Goal: Task Accomplishment & Management: Manage account settings

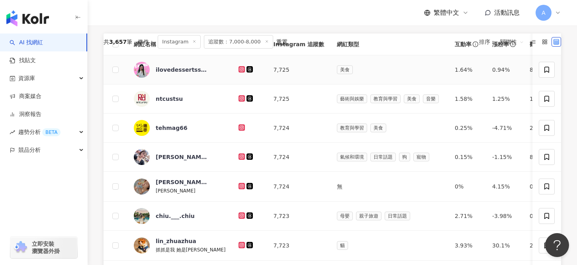
scroll to position [200, 0]
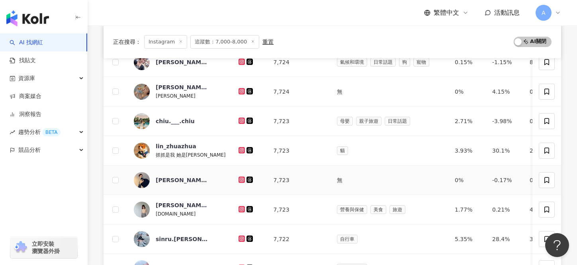
click at [240, 178] on icon at bounding box center [241, 179] width 3 height 3
click at [239, 149] on icon at bounding box center [241, 150] width 5 height 5
click at [239, 123] on icon at bounding box center [242, 121] width 6 height 6
click at [239, 87] on div at bounding box center [250, 91] width 22 height 9
click at [239, 90] on icon at bounding box center [241, 91] width 5 height 5
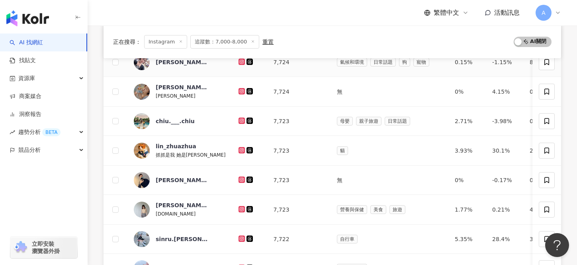
click at [240, 61] on icon at bounding box center [241, 61] width 3 height 3
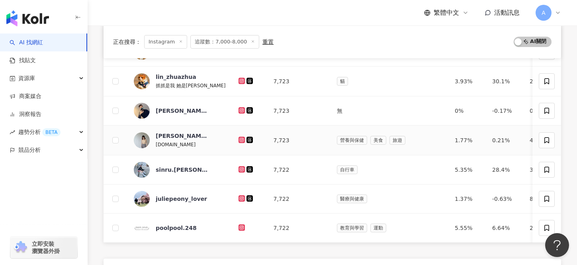
scroll to position [281, 0]
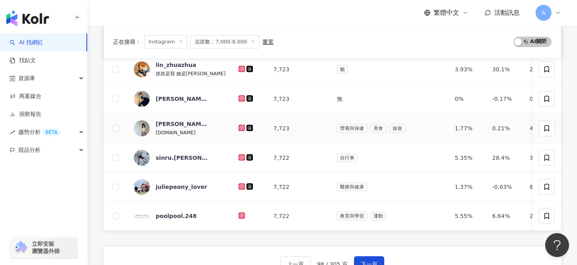
click at [239, 127] on icon at bounding box center [241, 127] width 5 height 5
click at [239, 154] on icon at bounding box center [242, 157] width 6 height 6
click at [239, 189] on icon at bounding box center [242, 186] width 6 height 6
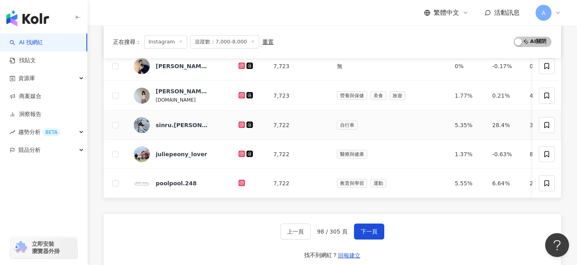
scroll to position [321, 0]
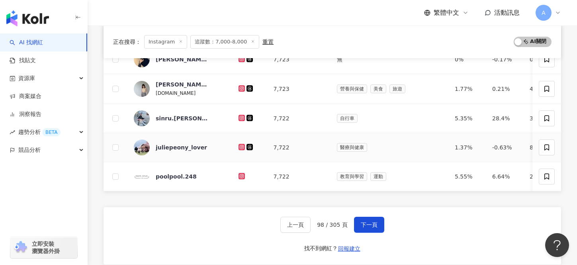
click at [239, 144] on icon at bounding box center [242, 147] width 6 height 6
click at [360, 221] on button "下一頁" at bounding box center [369, 225] width 30 height 16
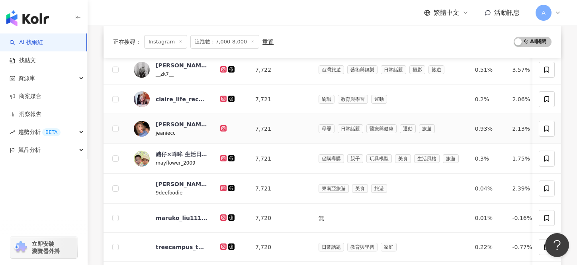
scroll to position [101, 0]
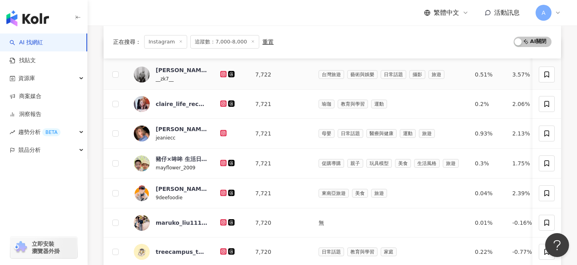
click at [221, 72] on icon at bounding box center [223, 74] width 6 height 6
click at [222, 104] on icon at bounding box center [223, 103] width 3 height 3
click at [223, 132] on g at bounding box center [223, 133] width 6 height 6
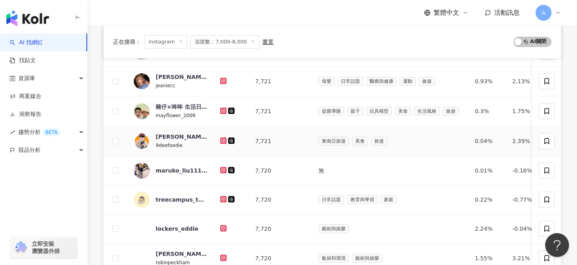
scroll to position [159, 0]
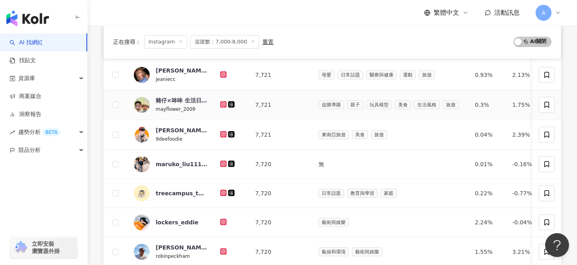
click at [222, 104] on icon at bounding box center [223, 103] width 3 height 3
click at [223, 133] on icon at bounding box center [223, 133] width 3 height 3
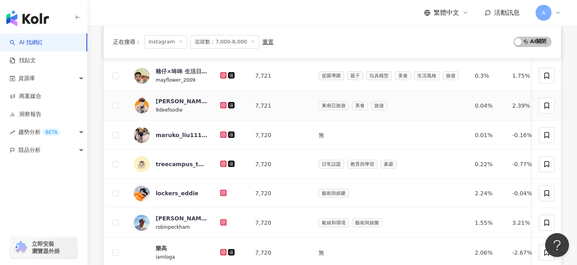
scroll to position [229, 0]
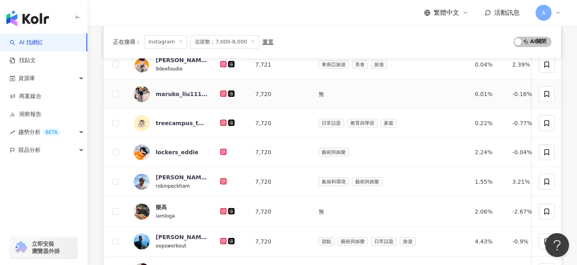
click at [223, 94] on icon at bounding box center [223, 93] width 5 height 5
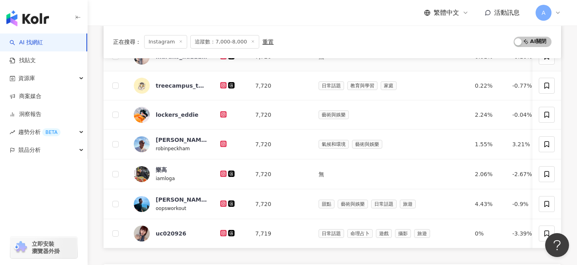
scroll to position [270, 0]
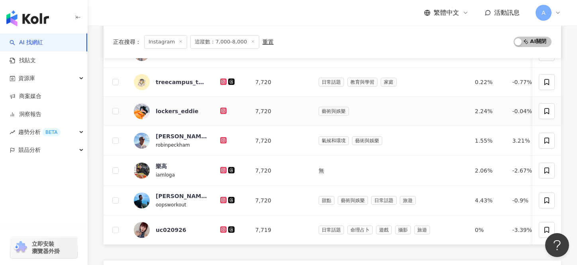
click at [222, 112] on icon at bounding box center [223, 110] width 3 height 3
click at [223, 138] on icon at bounding box center [223, 140] width 6 height 6
click at [224, 169] on icon at bounding box center [223, 169] width 3 height 3
click at [223, 200] on icon at bounding box center [223, 199] width 1 height 1
click at [223, 228] on icon at bounding box center [223, 228] width 3 height 3
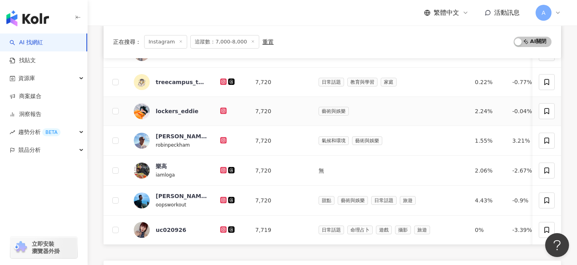
click at [222, 111] on icon at bounding box center [223, 110] width 3 height 3
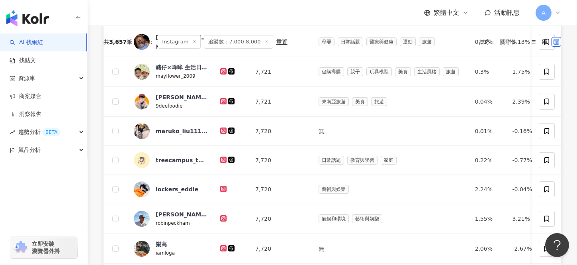
scroll to position [337, 0]
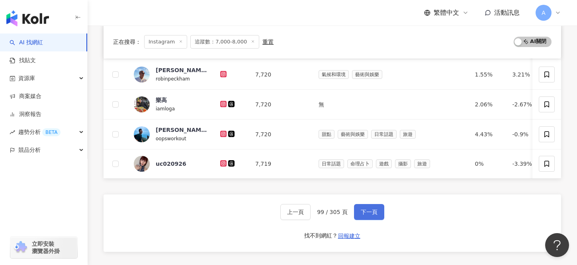
click at [365, 214] on span "下一頁" at bounding box center [369, 212] width 17 height 6
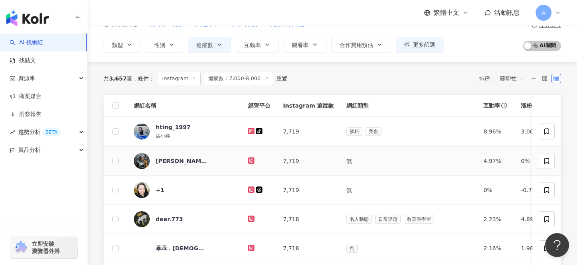
scroll to position [50, 0]
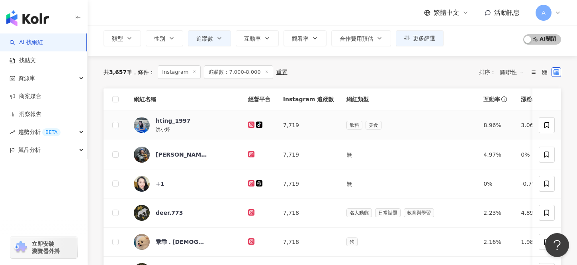
click at [250, 124] on icon at bounding box center [251, 124] width 3 height 3
click at [249, 154] on icon at bounding box center [251, 154] width 5 height 5
click at [248, 185] on icon at bounding box center [251, 183] width 6 height 6
click at [248, 212] on icon at bounding box center [251, 212] width 6 height 6
click at [248, 239] on icon at bounding box center [251, 241] width 6 height 6
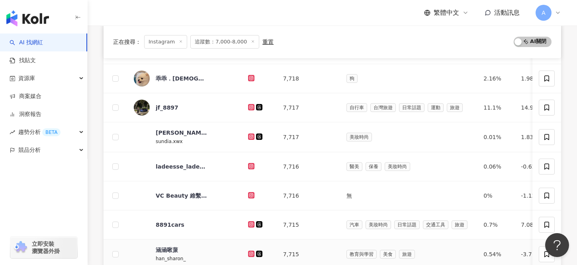
scroll to position [226, 0]
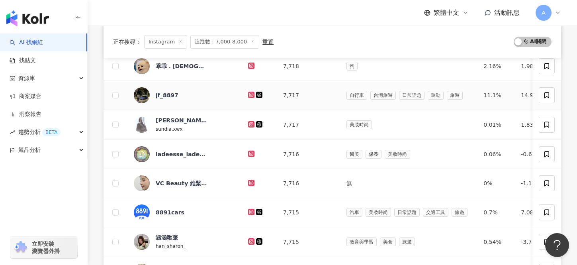
click at [249, 96] on icon at bounding box center [251, 94] width 5 height 5
click at [250, 123] on icon at bounding box center [251, 123] width 3 height 3
click at [248, 155] on icon at bounding box center [251, 154] width 6 height 6
click at [248, 180] on icon at bounding box center [251, 183] width 6 height 6
click at [250, 240] on icon at bounding box center [251, 240] width 3 height 3
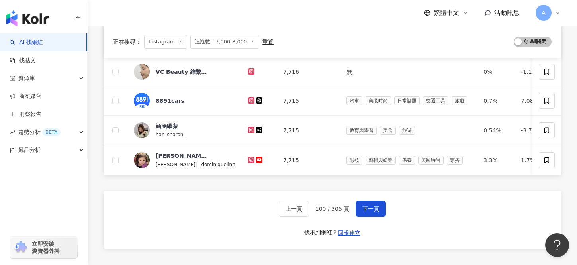
scroll to position [341, 0]
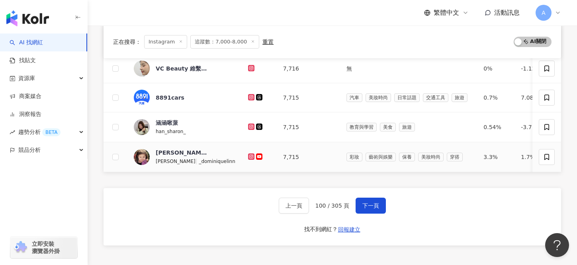
click at [251, 157] on icon at bounding box center [251, 156] width 1 height 1
click at [248, 65] on div at bounding box center [259, 68] width 22 height 9
click at [248, 65] on icon at bounding box center [251, 68] width 6 height 6
click at [249, 128] on icon at bounding box center [251, 126] width 5 height 5
click at [251, 156] on icon at bounding box center [251, 156] width 1 height 1
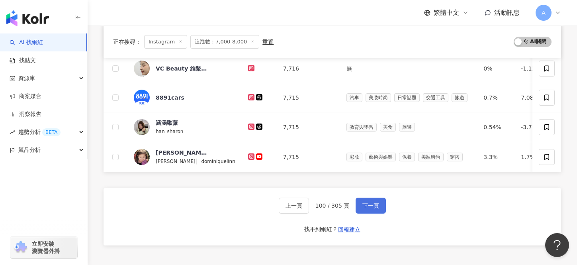
click at [370, 199] on button "下一頁" at bounding box center [371, 206] width 30 height 16
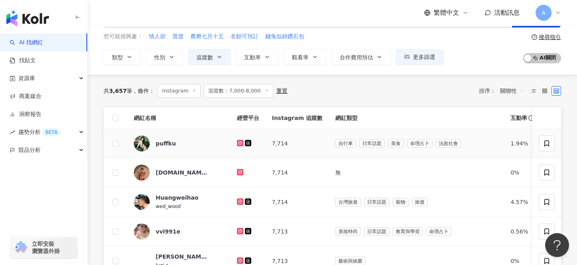
scroll to position [33, 0]
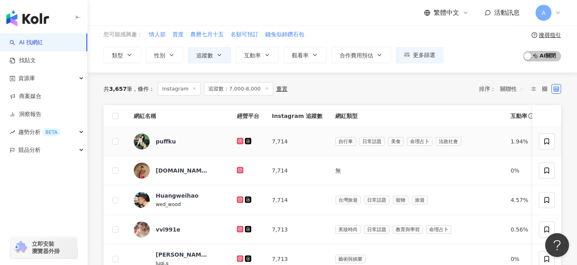
click at [238, 140] on icon at bounding box center [240, 141] width 5 height 5
click at [238, 168] on icon at bounding box center [240, 170] width 5 height 5
click at [238, 200] on icon at bounding box center [240, 199] width 5 height 5
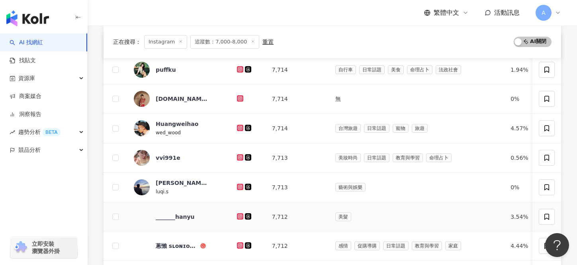
scroll to position [109, 0]
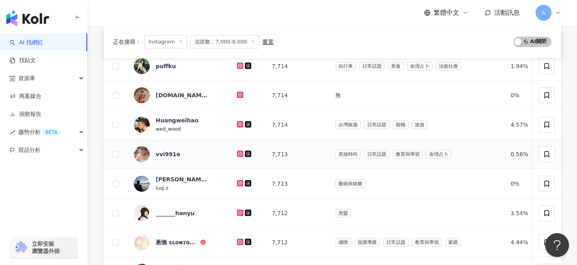
click at [237, 151] on icon at bounding box center [240, 154] width 6 height 6
click at [239, 183] on icon at bounding box center [239, 182] width 1 height 1
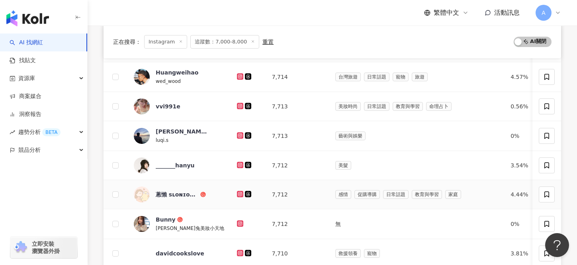
scroll to position [170, 0]
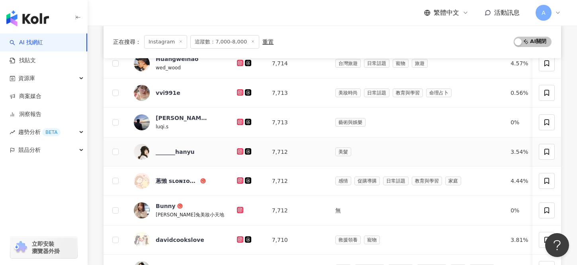
click at [238, 151] on icon at bounding box center [240, 151] width 5 height 5
click at [238, 181] on icon at bounding box center [239, 179] width 3 height 3
click at [238, 211] on icon at bounding box center [239, 209] width 3 height 3
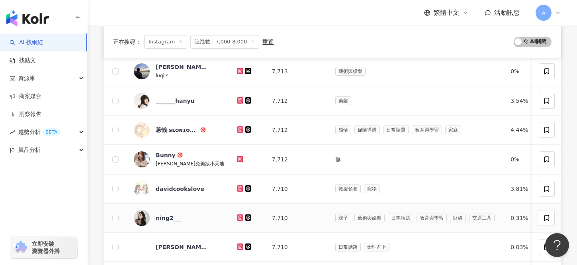
scroll to position [232, 0]
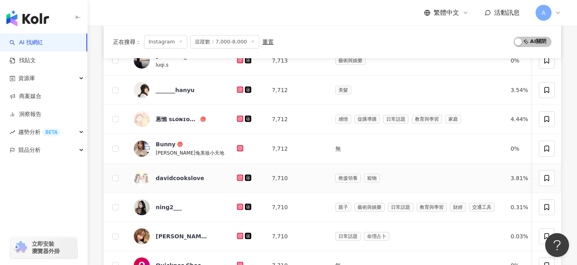
click at [238, 176] on icon at bounding box center [239, 177] width 3 height 3
click at [237, 209] on icon at bounding box center [240, 207] width 6 height 6
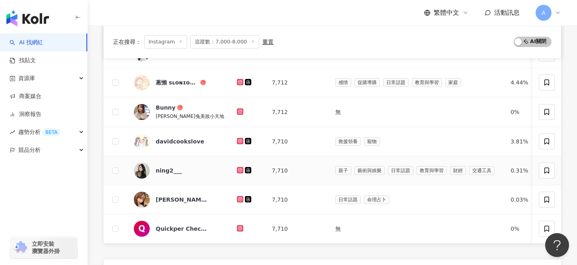
scroll to position [272, 0]
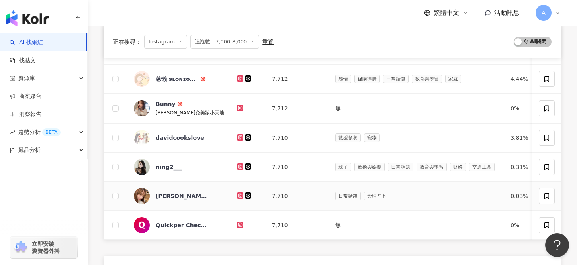
click at [237, 193] on icon at bounding box center [240, 195] width 6 height 6
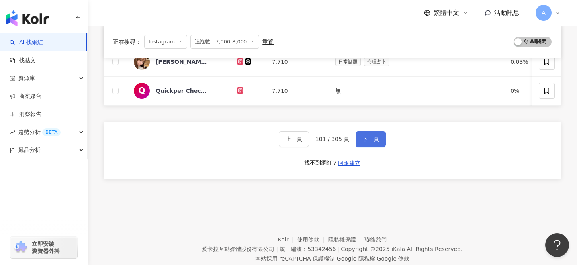
click at [356, 140] on button "下一頁" at bounding box center [371, 139] width 30 height 16
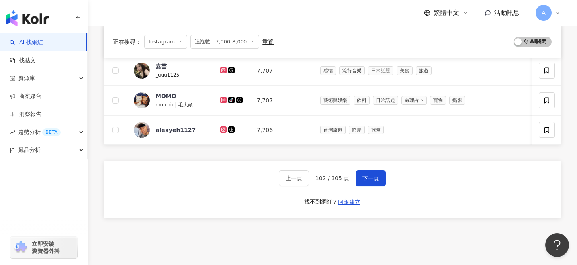
scroll to position [361, 0]
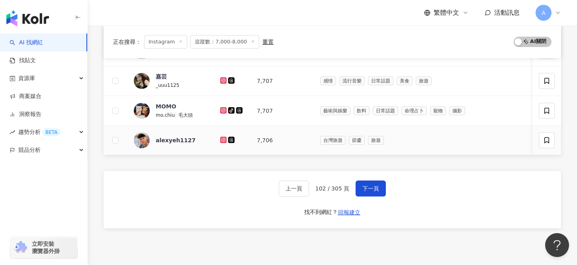
click at [223, 141] on icon at bounding box center [223, 139] width 3 height 3
click at [223, 111] on icon at bounding box center [223, 110] width 1 height 1
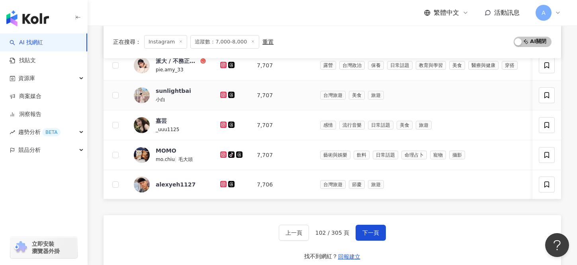
scroll to position [307, 0]
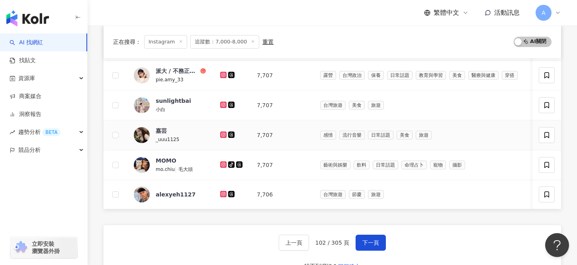
click at [226, 132] on icon at bounding box center [223, 134] width 6 height 6
click at [224, 102] on icon at bounding box center [223, 105] width 6 height 6
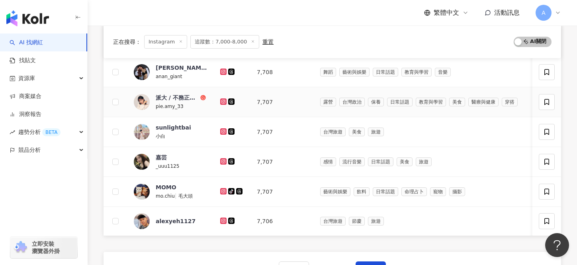
click at [224, 100] on icon at bounding box center [223, 101] width 5 height 5
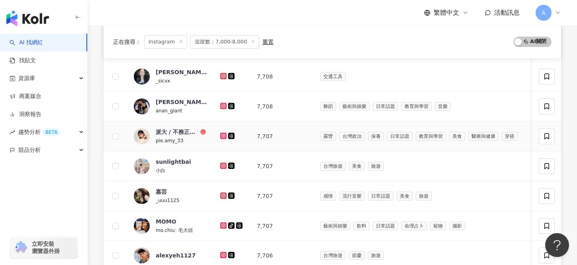
scroll to position [237, 0]
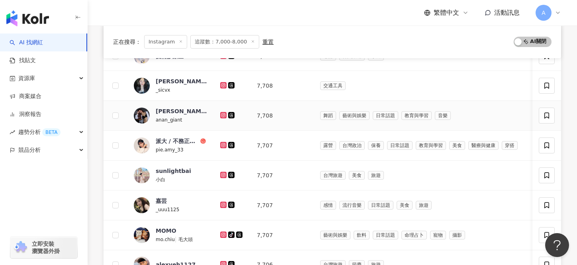
click at [224, 111] on td at bounding box center [232, 116] width 37 height 30
click at [224, 87] on icon at bounding box center [223, 85] width 5 height 5
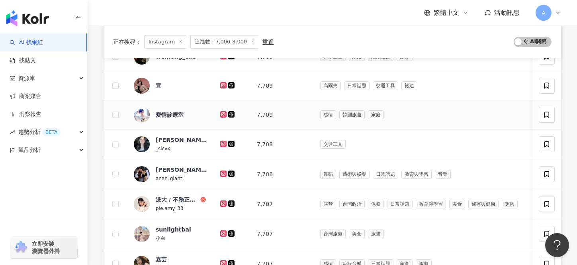
click at [225, 114] on icon at bounding box center [223, 113] width 3 height 3
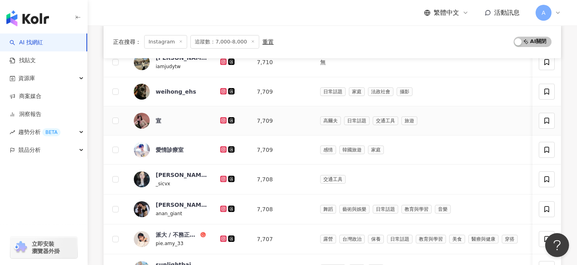
click at [223, 118] on icon at bounding box center [223, 120] width 6 height 6
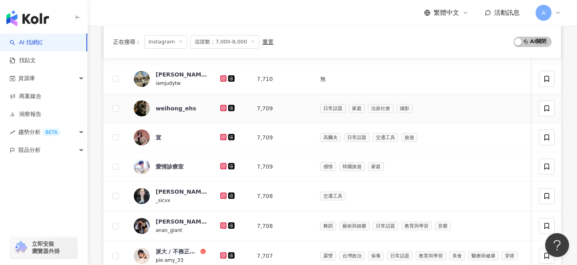
scroll to position [106, 0]
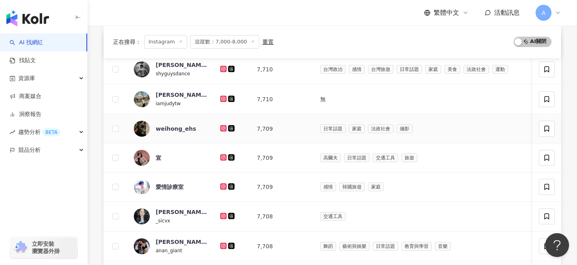
click at [223, 129] on icon at bounding box center [223, 128] width 5 height 5
click at [222, 100] on icon at bounding box center [223, 98] width 3 height 3
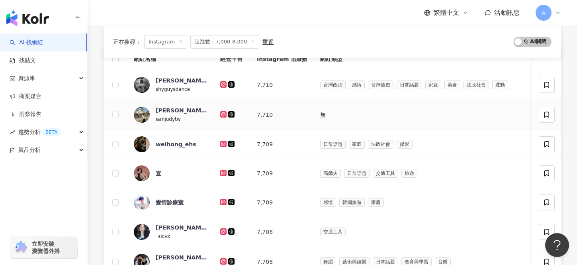
scroll to position [63, 0]
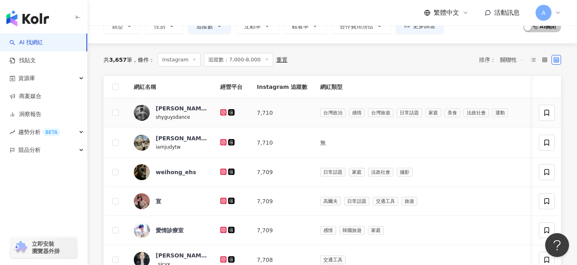
click at [223, 108] on div at bounding box center [232, 112] width 24 height 9
click at [224, 112] on icon at bounding box center [223, 112] width 1 height 1
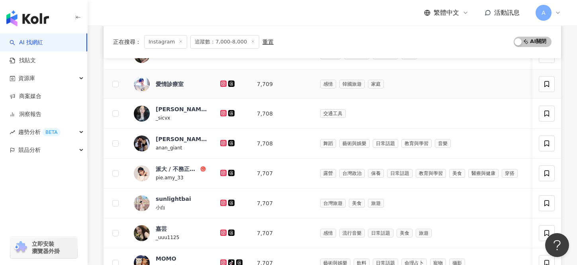
scroll to position [369, 0]
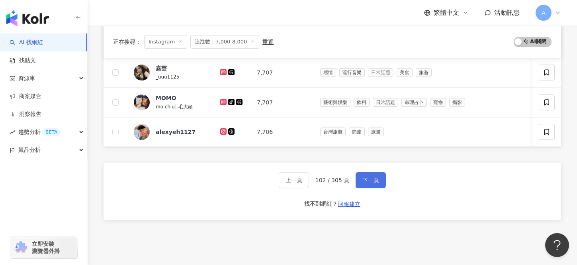
click at [358, 187] on button "下一頁" at bounding box center [371, 180] width 30 height 16
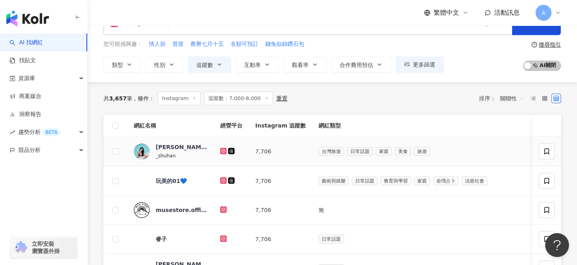
scroll to position [50, 0]
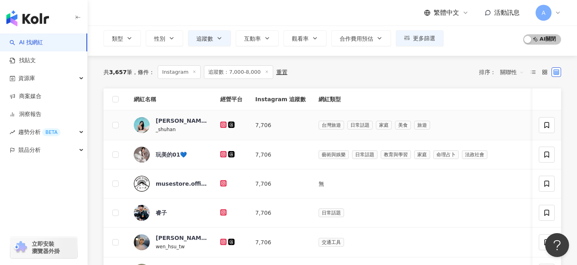
click at [223, 125] on icon at bounding box center [223, 124] width 3 height 3
click at [222, 154] on icon at bounding box center [223, 153] width 3 height 3
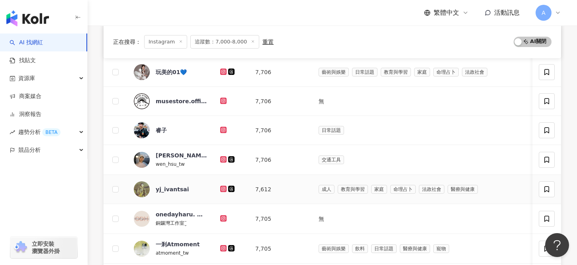
scroll to position [155, 0]
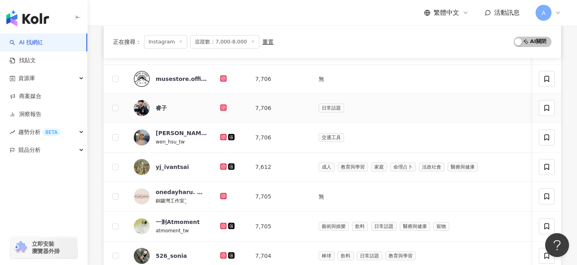
click at [224, 107] on icon at bounding box center [223, 107] width 3 height 3
click at [224, 137] on icon at bounding box center [223, 136] width 3 height 3
click at [224, 165] on icon at bounding box center [223, 166] width 5 height 5
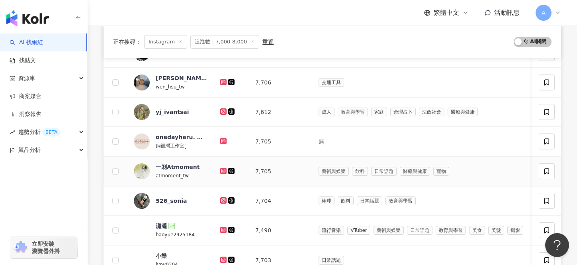
scroll to position [221, 0]
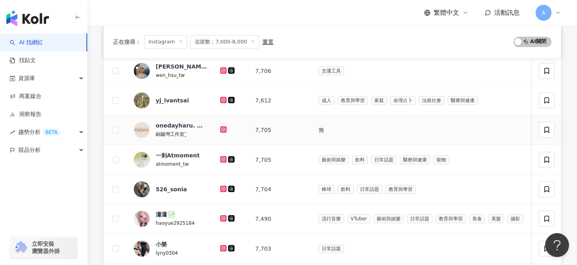
drag, startPoint x: 222, startPoint y: 130, endPoint x: 222, endPoint y: 155, distance: 24.7
click at [222, 130] on icon at bounding box center [223, 128] width 3 height 3
click at [222, 157] on icon at bounding box center [223, 159] width 6 height 6
click at [222, 187] on icon at bounding box center [223, 188] width 3 height 3
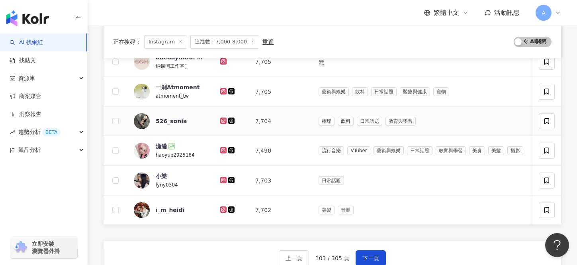
scroll to position [290, 0]
click at [225, 152] on icon at bounding box center [223, 150] width 6 height 6
click at [225, 182] on icon at bounding box center [223, 179] width 6 height 6
click at [223, 210] on icon at bounding box center [223, 208] width 3 height 3
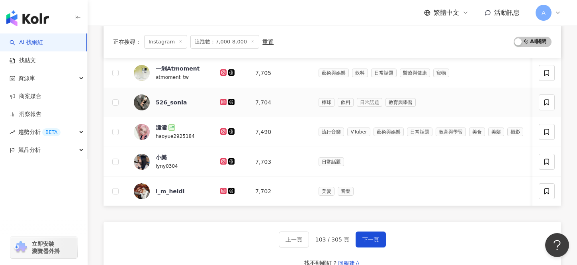
scroll to position [332, 0]
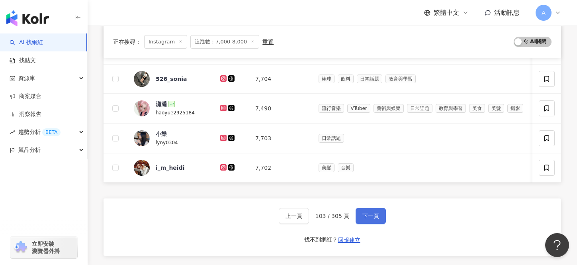
click at [357, 221] on button "下一頁" at bounding box center [371, 216] width 30 height 16
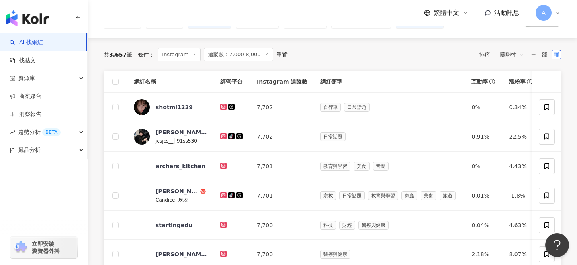
scroll to position [64, 0]
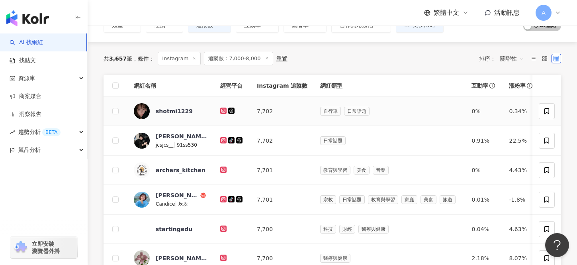
click at [220, 113] on icon at bounding box center [223, 111] width 6 height 6
click at [223, 139] on icon at bounding box center [223, 139] width 3 height 3
click at [223, 167] on icon at bounding box center [223, 170] width 6 height 6
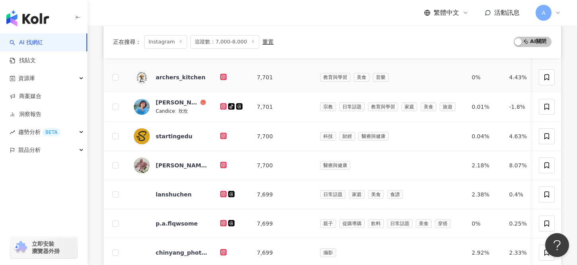
scroll to position [163, 0]
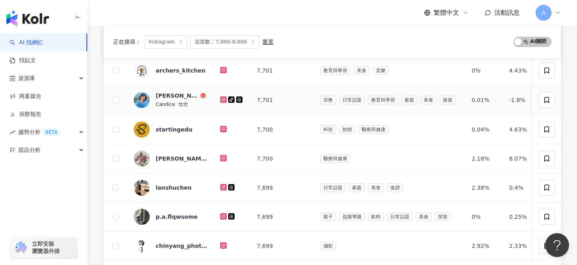
click at [222, 98] on icon at bounding box center [223, 99] width 3 height 3
click at [223, 155] on icon at bounding box center [223, 158] width 6 height 6
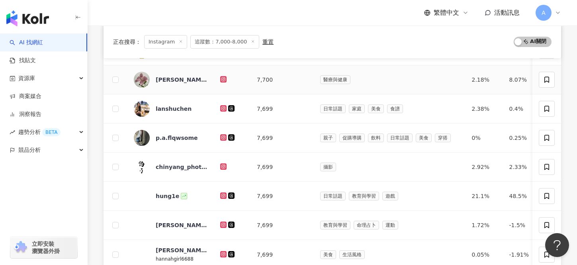
scroll to position [249, 0]
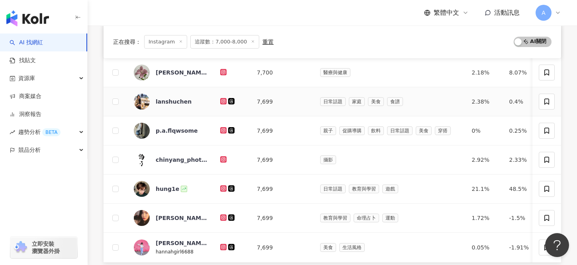
click at [222, 100] on icon at bounding box center [223, 100] width 3 height 3
click at [223, 128] on g at bounding box center [223, 130] width 6 height 6
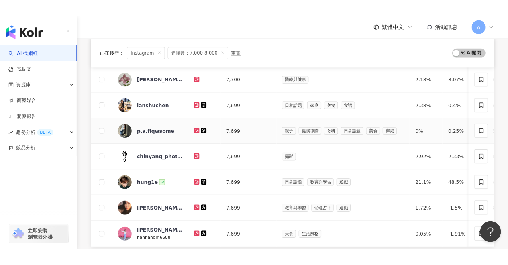
scroll to position [329, 0]
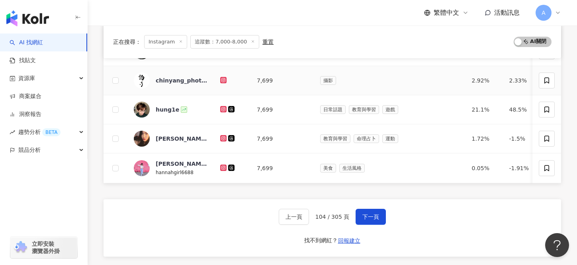
click at [222, 78] on icon at bounding box center [223, 79] width 3 height 3
click at [223, 106] on icon at bounding box center [223, 109] width 6 height 6
click at [223, 139] on icon at bounding box center [223, 138] width 5 height 5
click at [223, 168] on icon at bounding box center [223, 167] width 5 height 5
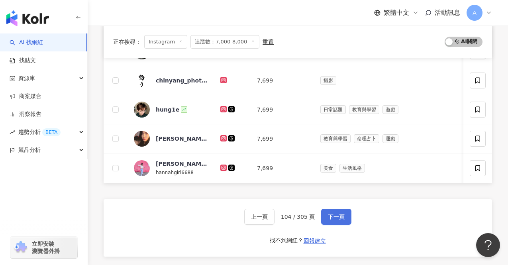
click at [332, 219] on span "下一頁" at bounding box center [336, 217] width 17 height 6
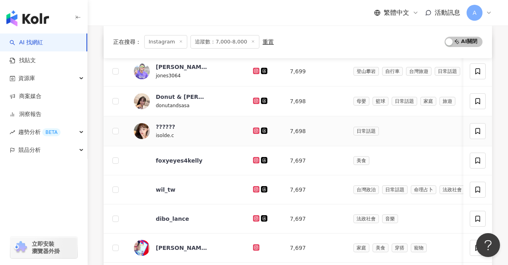
scroll to position [103, 0]
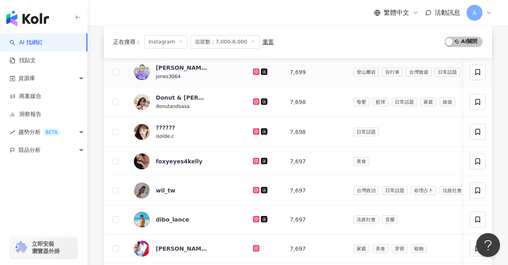
click at [253, 69] on icon at bounding box center [256, 72] width 6 height 6
click at [255, 100] on icon at bounding box center [256, 101] width 3 height 3
click at [254, 132] on icon at bounding box center [256, 131] width 5 height 5
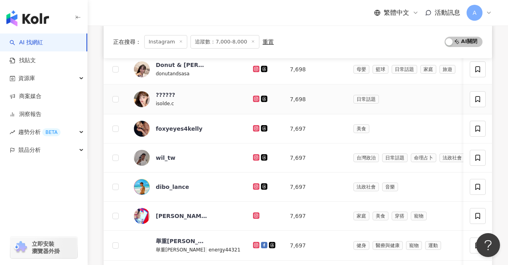
scroll to position [138, 0]
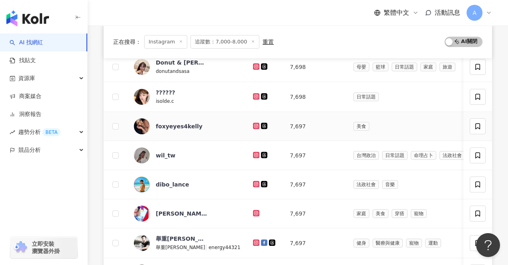
click at [253, 123] on icon at bounding box center [256, 126] width 6 height 6
click at [254, 154] on icon at bounding box center [256, 155] width 5 height 5
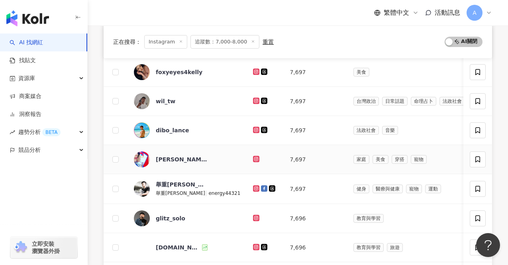
scroll to position [200, 0]
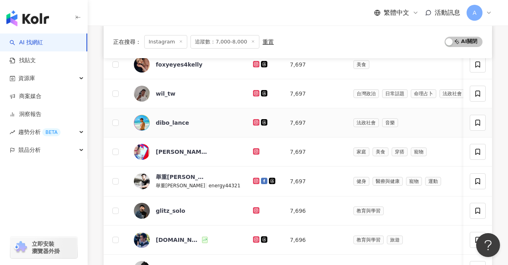
click at [253, 124] on icon at bounding box center [256, 122] width 6 height 6
click at [253, 153] on icon at bounding box center [256, 151] width 6 height 6
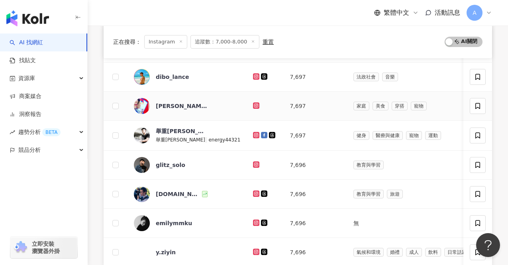
scroll to position [247, 0]
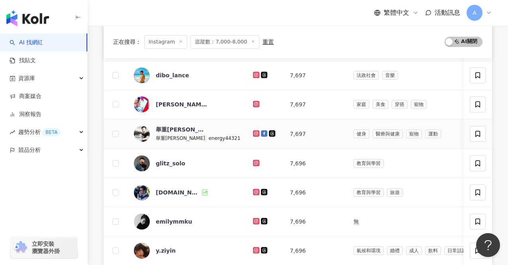
click at [250, 120] on td at bounding box center [265, 134] width 37 height 30
click at [255, 131] on icon at bounding box center [256, 132] width 3 height 3
click at [253, 164] on g at bounding box center [256, 163] width 6 height 6
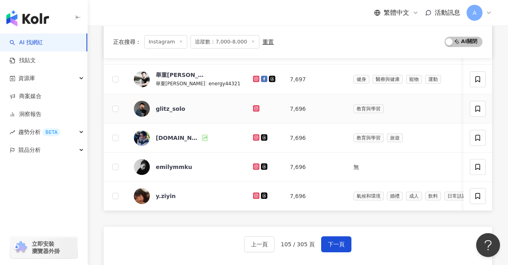
scroll to position [315, 0]
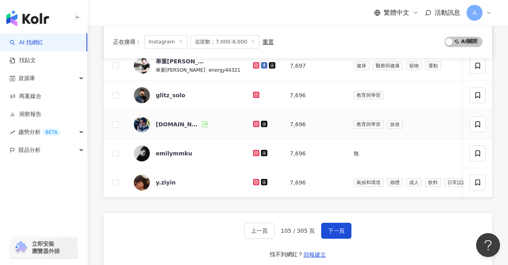
click at [254, 122] on icon at bounding box center [256, 123] width 5 height 5
click at [255, 151] on icon at bounding box center [256, 152] width 3 height 3
click at [253, 179] on icon at bounding box center [256, 182] width 6 height 6
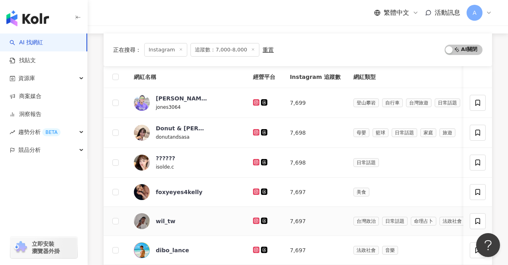
scroll to position [401, 0]
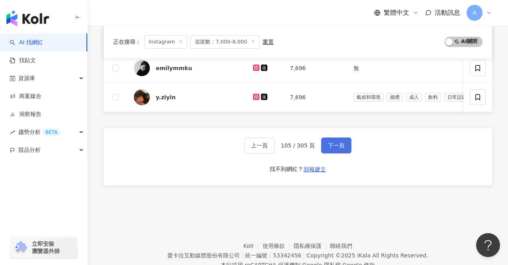
click at [336, 142] on span "下一頁" at bounding box center [336, 145] width 17 height 6
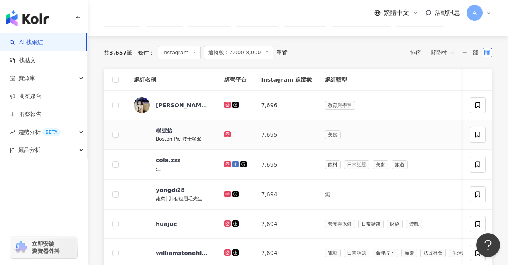
scroll to position [69, 0]
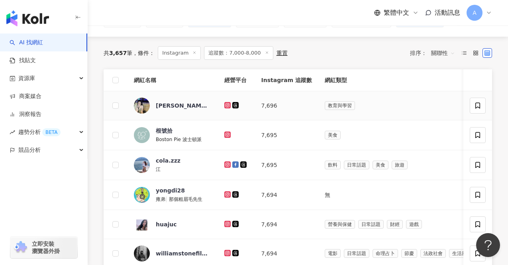
click at [227, 106] on icon at bounding box center [227, 104] width 3 height 3
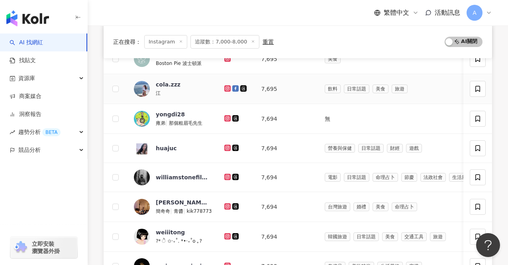
click at [226, 89] on icon at bounding box center [227, 88] width 5 height 5
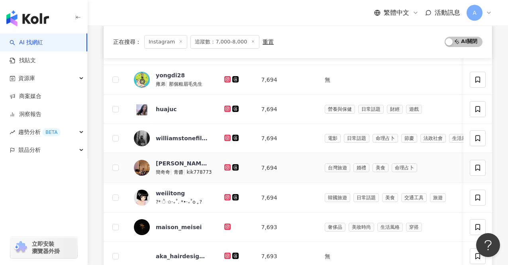
scroll to position [190, 0]
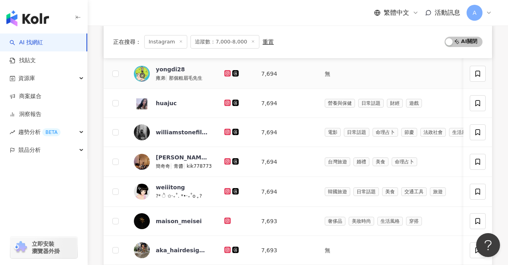
click at [227, 74] on icon at bounding box center [227, 72] width 3 height 3
click at [228, 102] on icon at bounding box center [227, 102] width 1 height 1
click at [228, 131] on icon at bounding box center [227, 131] width 1 height 1
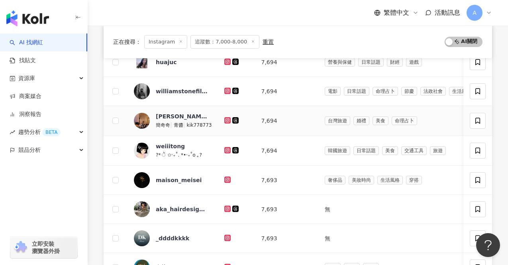
click at [229, 121] on icon at bounding box center [227, 120] width 5 height 5
click at [229, 149] on icon at bounding box center [227, 150] width 5 height 5
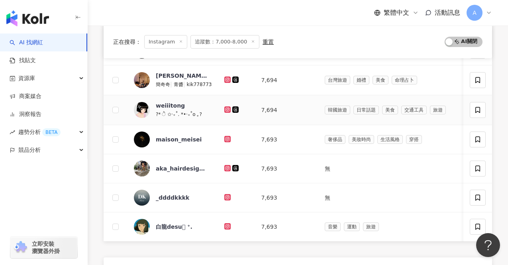
scroll to position [272, 0]
click at [229, 139] on icon at bounding box center [227, 138] width 5 height 5
click at [225, 164] on div at bounding box center [236, 168] width 24 height 9
click at [228, 225] on icon at bounding box center [227, 225] width 1 height 1
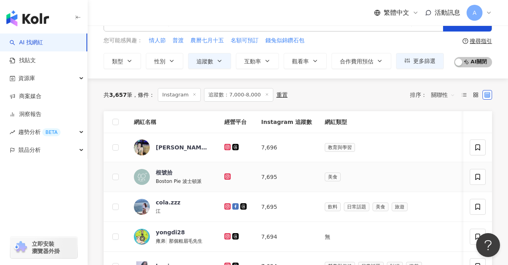
scroll to position [32, 0]
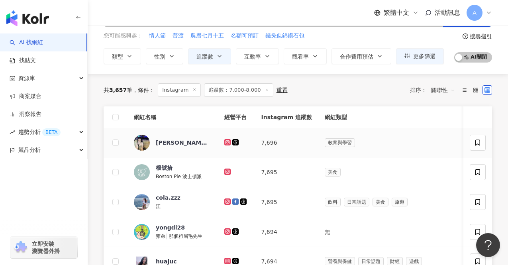
click at [227, 142] on icon at bounding box center [227, 141] width 3 height 3
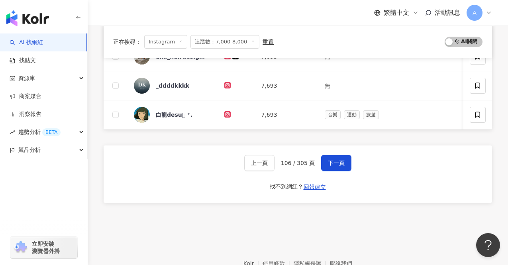
scroll to position [415, 0]
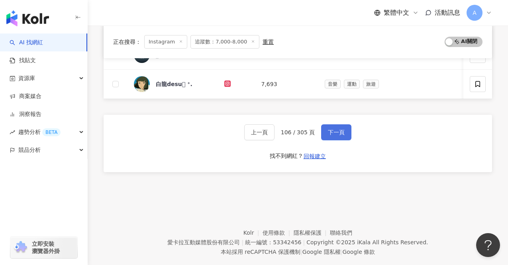
click at [329, 136] on button "下一頁" at bounding box center [336, 132] width 30 height 16
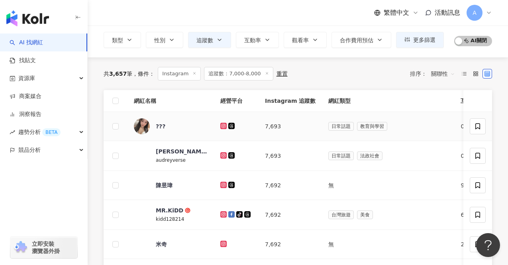
scroll to position [49, 0]
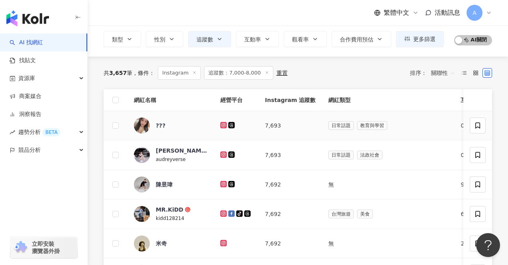
click at [222, 125] on icon at bounding box center [223, 124] width 3 height 3
click at [224, 157] on icon at bounding box center [223, 154] width 6 height 6
click at [222, 183] on icon at bounding box center [223, 183] width 3 height 3
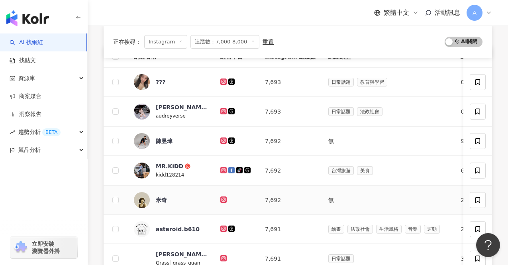
scroll to position [120, 0]
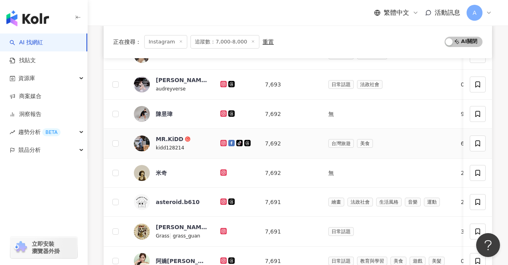
click at [225, 143] on icon at bounding box center [223, 142] width 3 height 3
click at [225, 171] on icon at bounding box center [223, 171] width 3 height 3
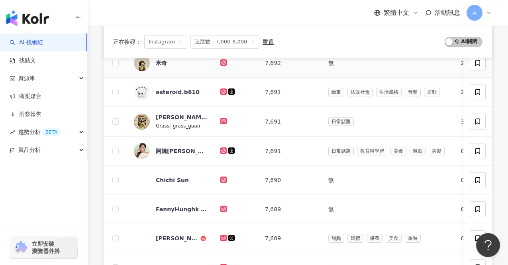
scroll to position [233, 0]
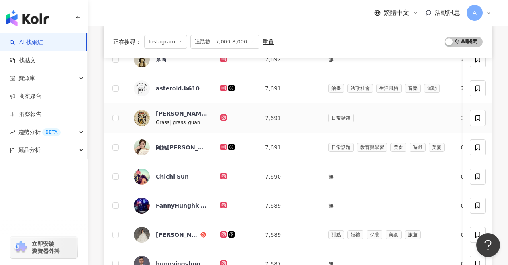
click at [221, 121] on div at bounding box center [236, 118] width 32 height 9
click at [223, 116] on icon at bounding box center [223, 117] width 3 height 3
click at [223, 146] on icon at bounding box center [223, 146] width 1 height 1
click at [224, 173] on icon at bounding box center [223, 176] width 6 height 6
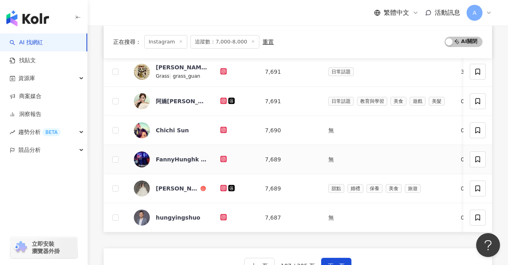
scroll to position [299, 0]
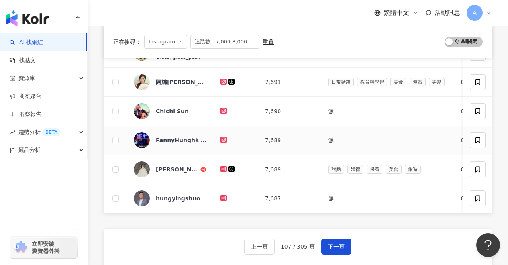
click at [221, 141] on icon at bounding box center [223, 140] width 6 height 6
click at [220, 168] on icon at bounding box center [223, 169] width 6 height 6
click at [223, 196] on icon at bounding box center [223, 197] width 3 height 3
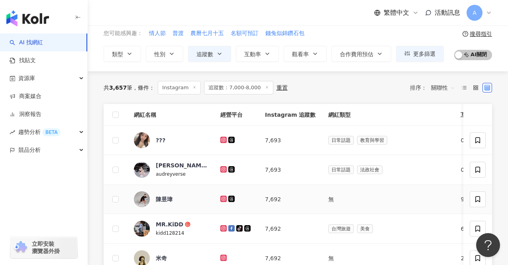
scroll to position [34, 0]
click at [224, 140] on icon at bounding box center [223, 140] width 5 height 5
click at [222, 168] on icon at bounding box center [223, 169] width 3 height 3
click at [223, 196] on icon at bounding box center [223, 199] width 6 height 6
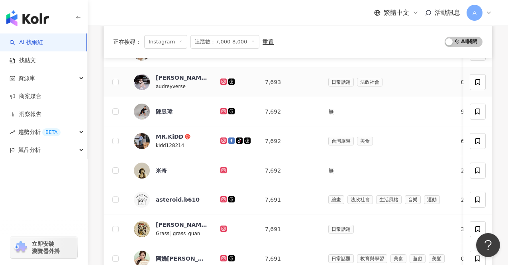
scroll to position [307, 0]
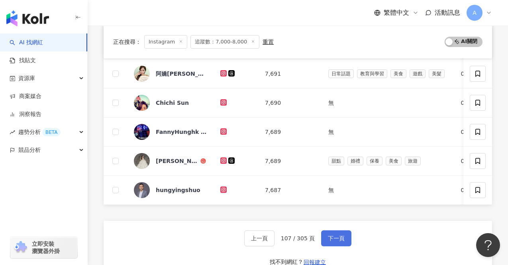
click at [336, 233] on button "下一頁" at bounding box center [336, 238] width 30 height 16
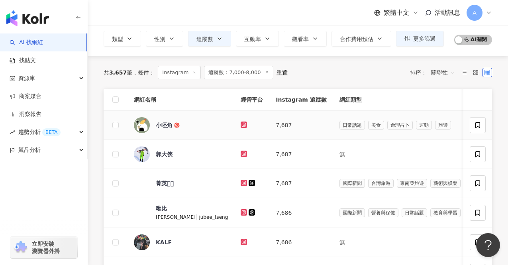
scroll to position [64, 0]
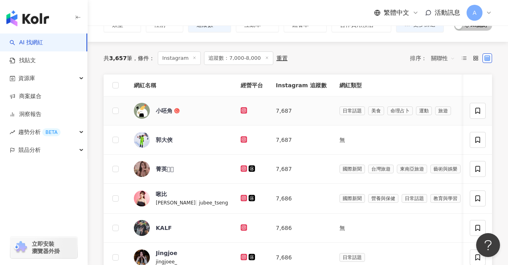
click at [241, 108] on icon at bounding box center [244, 110] width 6 height 6
click at [241, 136] on icon at bounding box center [244, 139] width 6 height 6
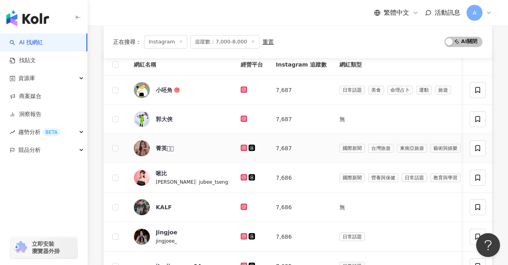
scroll to position [100, 0]
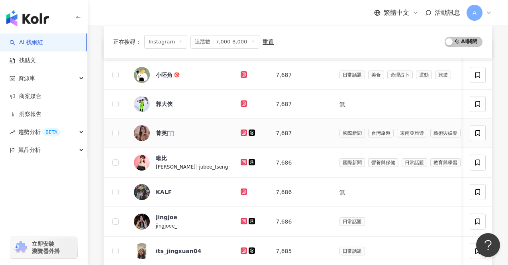
click at [241, 132] on icon at bounding box center [243, 132] width 5 height 5
click at [241, 163] on icon at bounding box center [243, 162] width 5 height 5
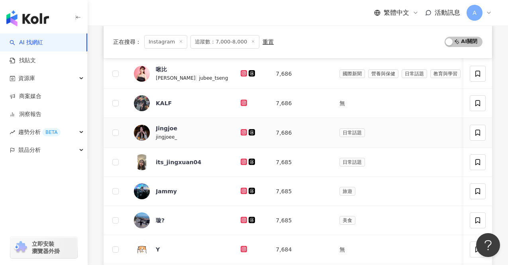
scroll to position [190, 0]
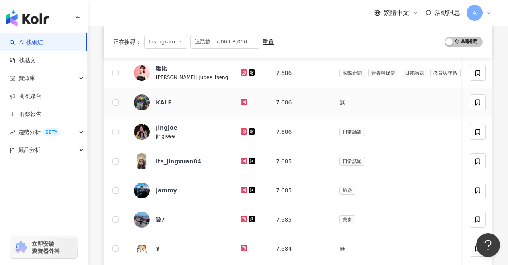
click at [241, 99] on icon at bounding box center [244, 102] width 6 height 6
click at [242, 130] on icon at bounding box center [243, 130] width 3 height 3
click at [242, 159] on icon at bounding box center [243, 160] width 3 height 3
click at [242, 188] on icon at bounding box center [243, 189] width 3 height 3
click at [241, 217] on icon at bounding box center [243, 219] width 5 height 5
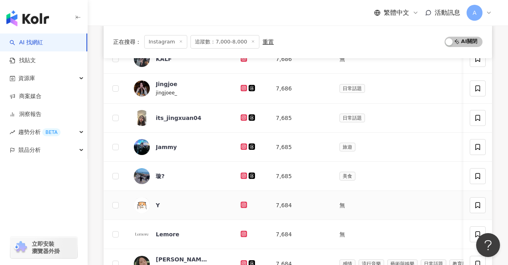
click at [241, 204] on icon at bounding box center [244, 205] width 6 height 6
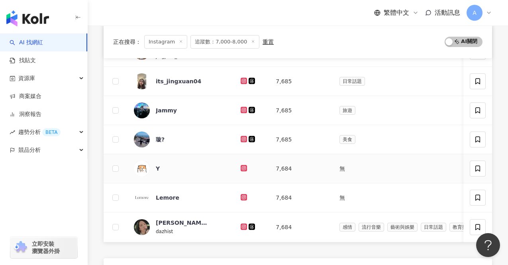
scroll to position [318, 0]
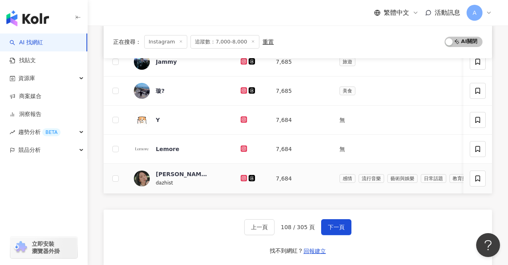
click at [241, 176] on icon at bounding box center [243, 178] width 5 height 5
click at [331, 222] on button "下一頁" at bounding box center [336, 227] width 30 height 16
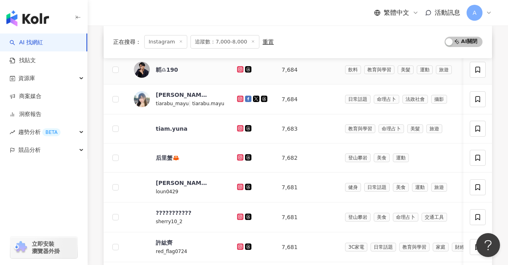
scroll to position [101, 0]
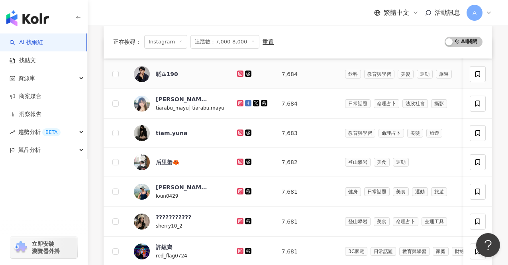
click at [239, 73] on icon at bounding box center [239, 73] width 1 height 1
click at [237, 100] on icon at bounding box center [240, 103] width 6 height 6
click at [237, 133] on g at bounding box center [240, 132] width 6 height 6
click at [239, 161] on icon at bounding box center [240, 161] width 3 height 3
click at [238, 190] on icon at bounding box center [240, 191] width 5 height 5
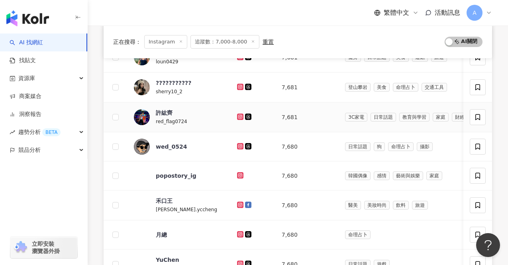
scroll to position [254, 0]
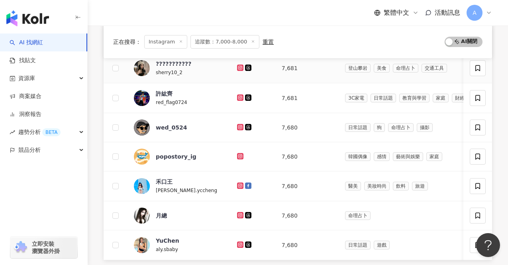
click at [239, 67] on icon at bounding box center [240, 67] width 3 height 3
click at [237, 95] on icon at bounding box center [240, 97] width 6 height 6
click at [239, 128] on icon at bounding box center [240, 126] width 3 height 3
click at [237, 155] on g at bounding box center [240, 156] width 6 height 6
click at [238, 184] on icon at bounding box center [240, 185] width 5 height 5
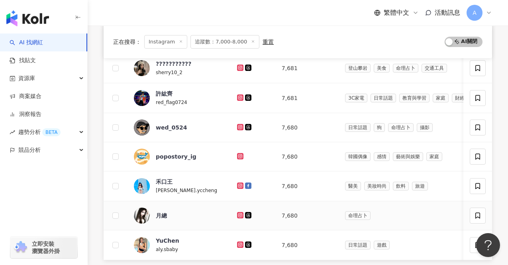
click at [238, 213] on icon at bounding box center [240, 215] width 5 height 5
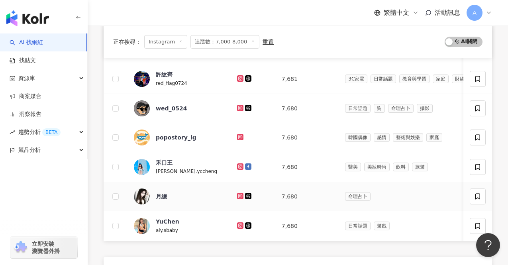
scroll to position [277, 0]
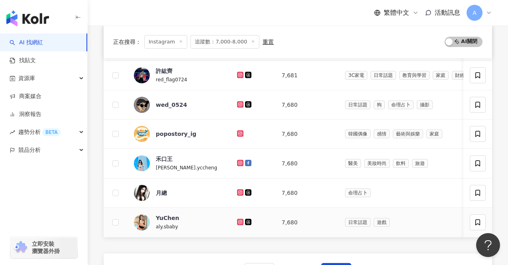
click at [239, 223] on icon at bounding box center [240, 221] width 3 height 3
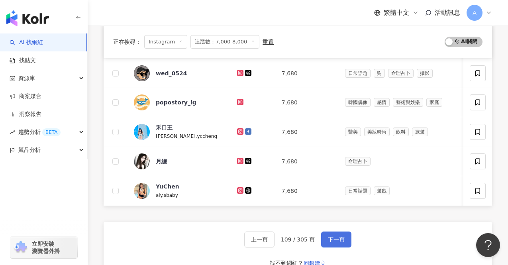
click at [324, 236] on button "下一頁" at bounding box center [336, 239] width 30 height 16
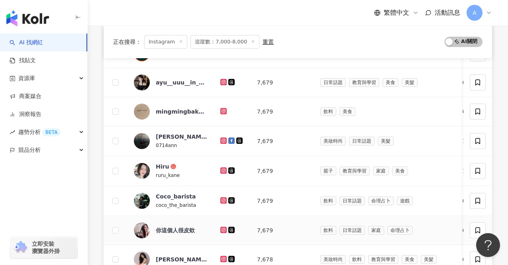
scroll to position [308, 0]
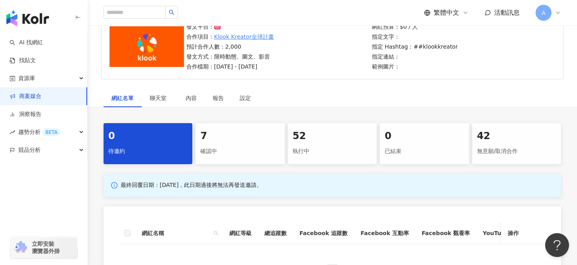
scroll to position [69, 0]
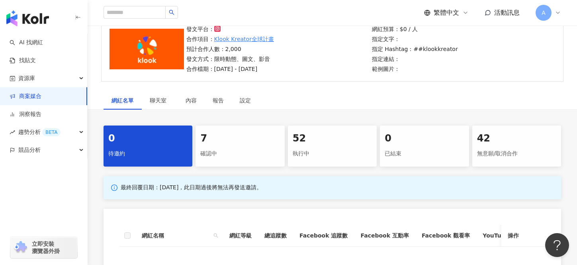
click at [226, 151] on div "確認中" at bounding box center [239, 154] width 79 height 14
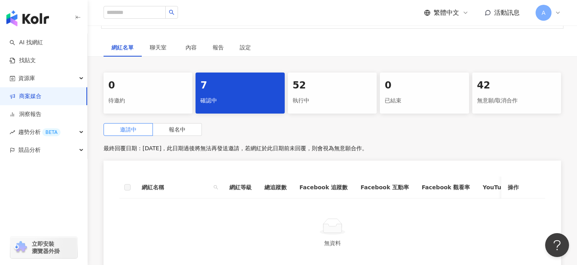
scroll to position [104, 0]
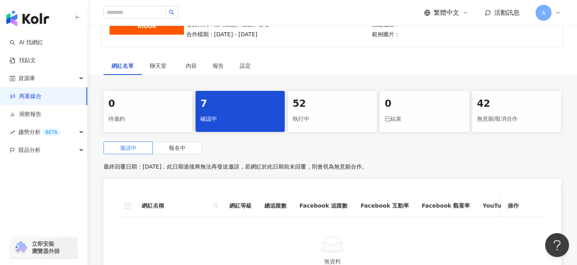
click at [158, 110] on div "0" at bounding box center [147, 104] width 79 height 14
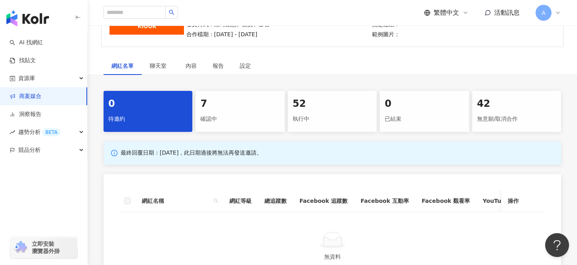
click at [234, 111] on div "7 確認中" at bounding box center [240, 111] width 89 height 41
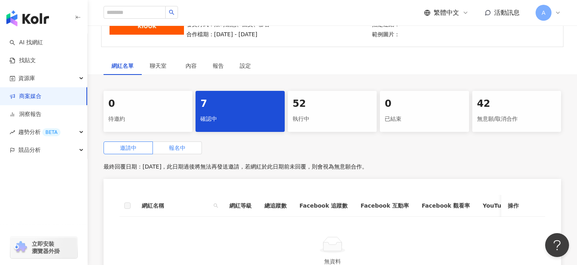
click at [181, 145] on span "報名中" at bounding box center [177, 148] width 17 height 6
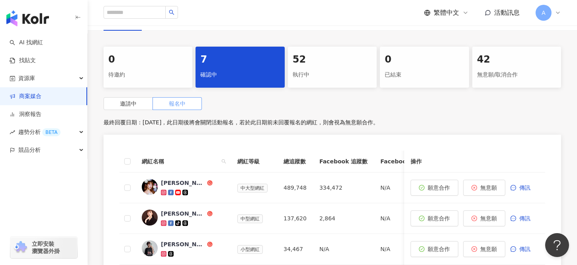
scroll to position [210, 0]
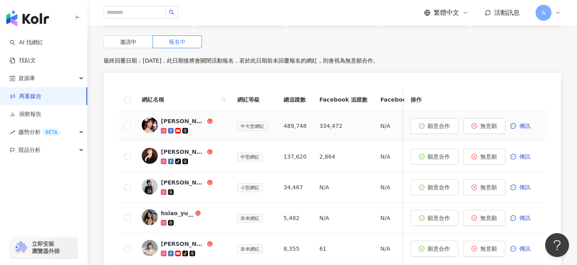
click at [163, 130] on icon at bounding box center [163, 130] width 3 height 3
click at [441, 123] on span "願意合作" at bounding box center [439, 126] width 22 height 6
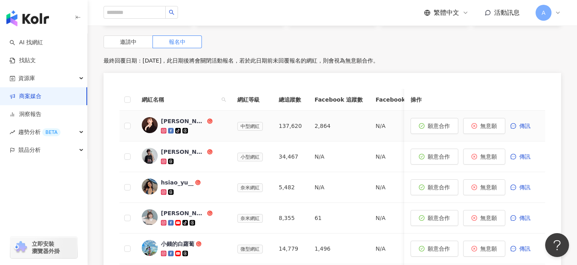
click at [164, 128] on icon at bounding box center [164, 131] width 6 height 6
click at [433, 126] on span "願意合作" at bounding box center [439, 126] width 22 height 6
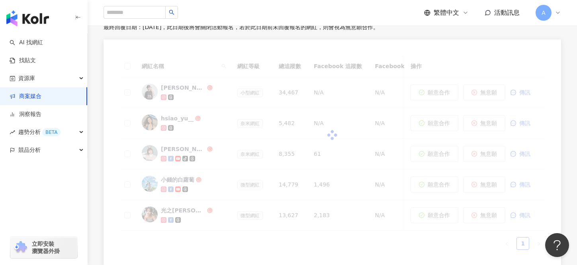
scroll to position [249, 0]
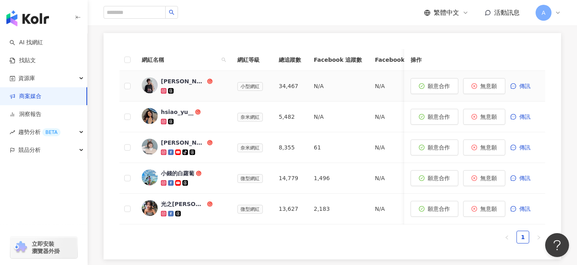
click at [163, 89] on icon at bounding box center [164, 91] width 6 height 6
click at [427, 86] on button "願意合作" at bounding box center [435, 86] width 48 height 16
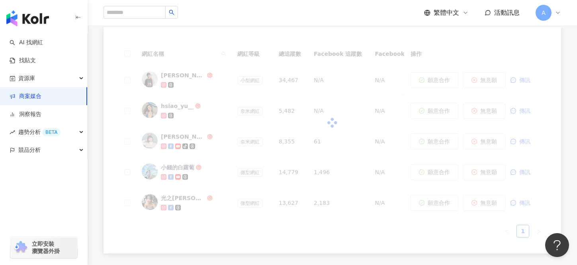
scroll to position [256, 0]
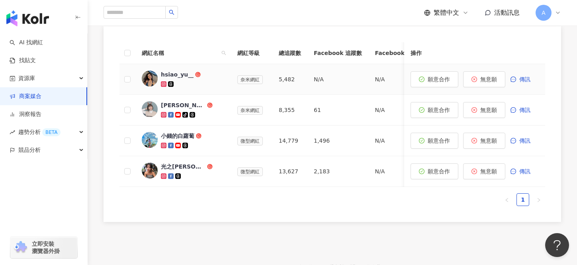
click at [163, 86] on icon at bounding box center [164, 84] width 6 height 6
click at [490, 76] on span "無意願" at bounding box center [488, 79] width 17 height 6
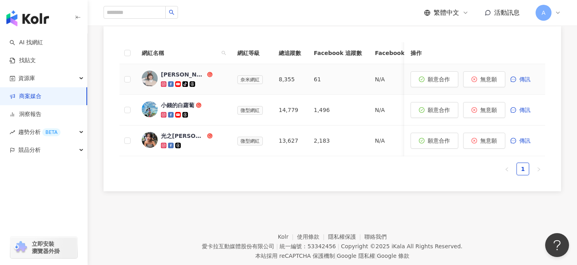
click at [163, 83] on icon at bounding box center [163, 83] width 3 height 3
click at [489, 82] on button "無意願" at bounding box center [484, 79] width 42 height 16
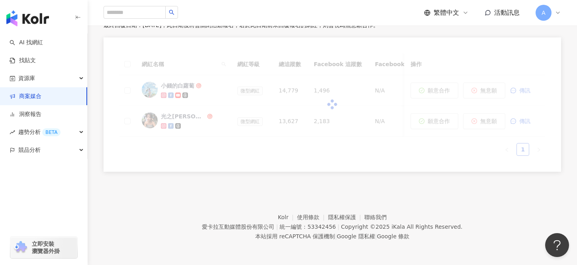
scroll to position [245, 0]
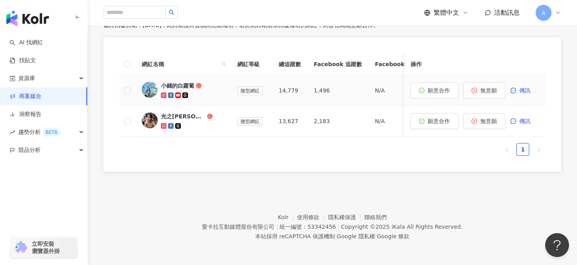
click at [163, 93] on icon at bounding box center [164, 95] width 6 height 6
click at [428, 92] on span "願意合作" at bounding box center [439, 90] width 22 height 6
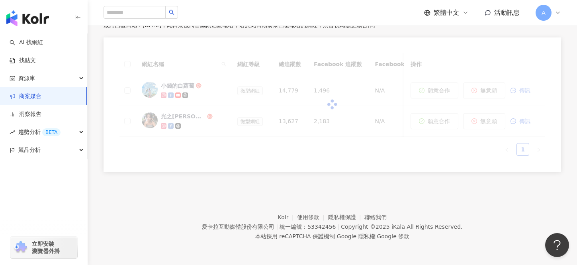
scroll to position [214, 0]
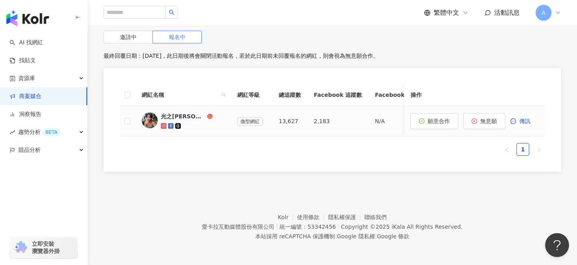
click at [163, 127] on icon at bounding box center [164, 126] width 4 height 4
click at [426, 115] on button "願意合作" at bounding box center [435, 121] width 48 height 16
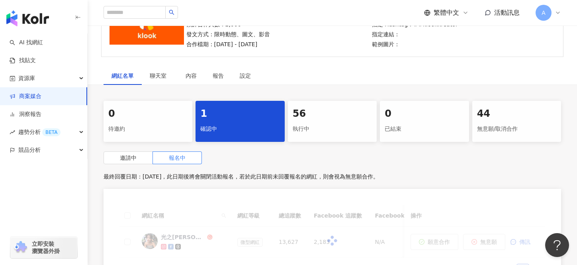
scroll to position [100, 0]
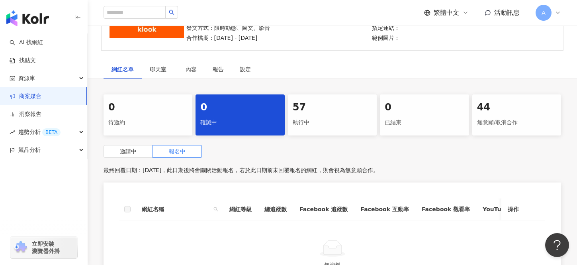
click at [338, 129] on div "執行中" at bounding box center [332, 123] width 79 height 14
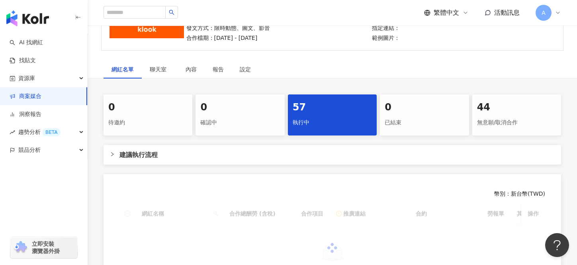
scroll to position [231, 0]
